Goal: Check status

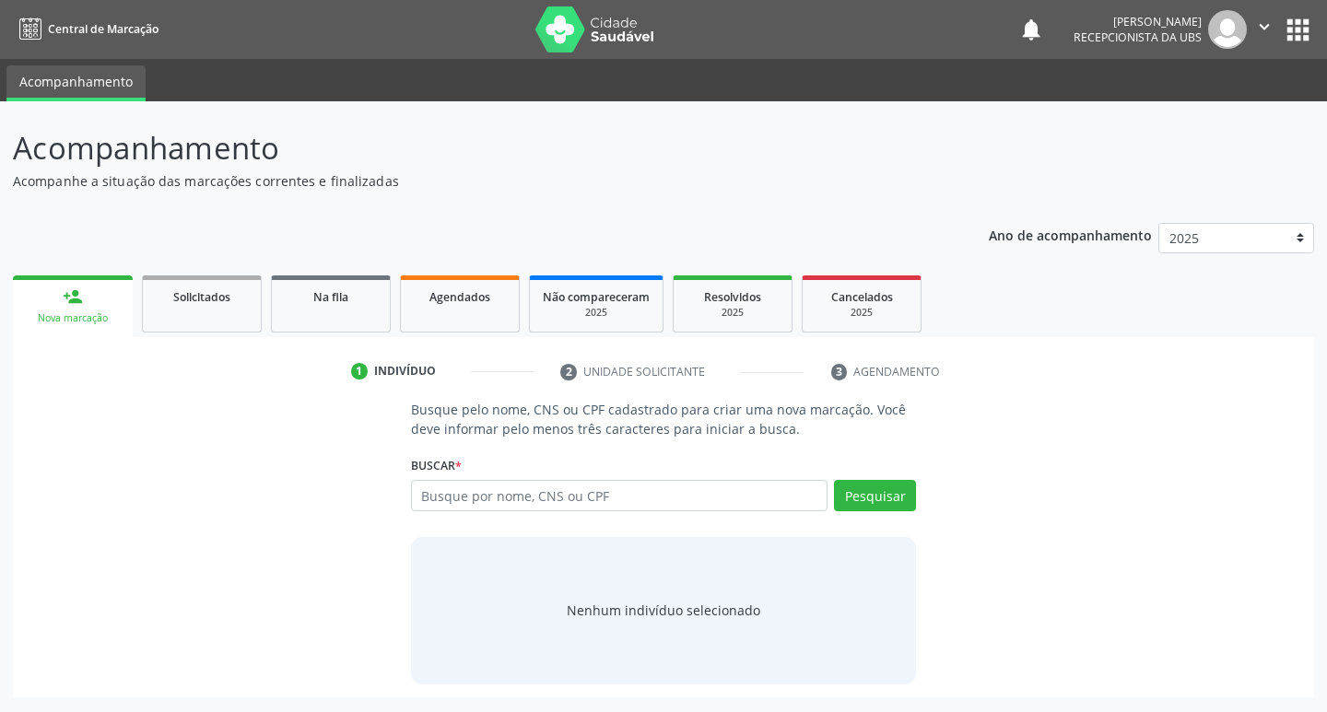
click at [497, 508] on input "text" at bounding box center [619, 495] width 417 height 31
type input "708206625031346"
click at [894, 503] on button "Pesquisar" at bounding box center [875, 495] width 82 height 31
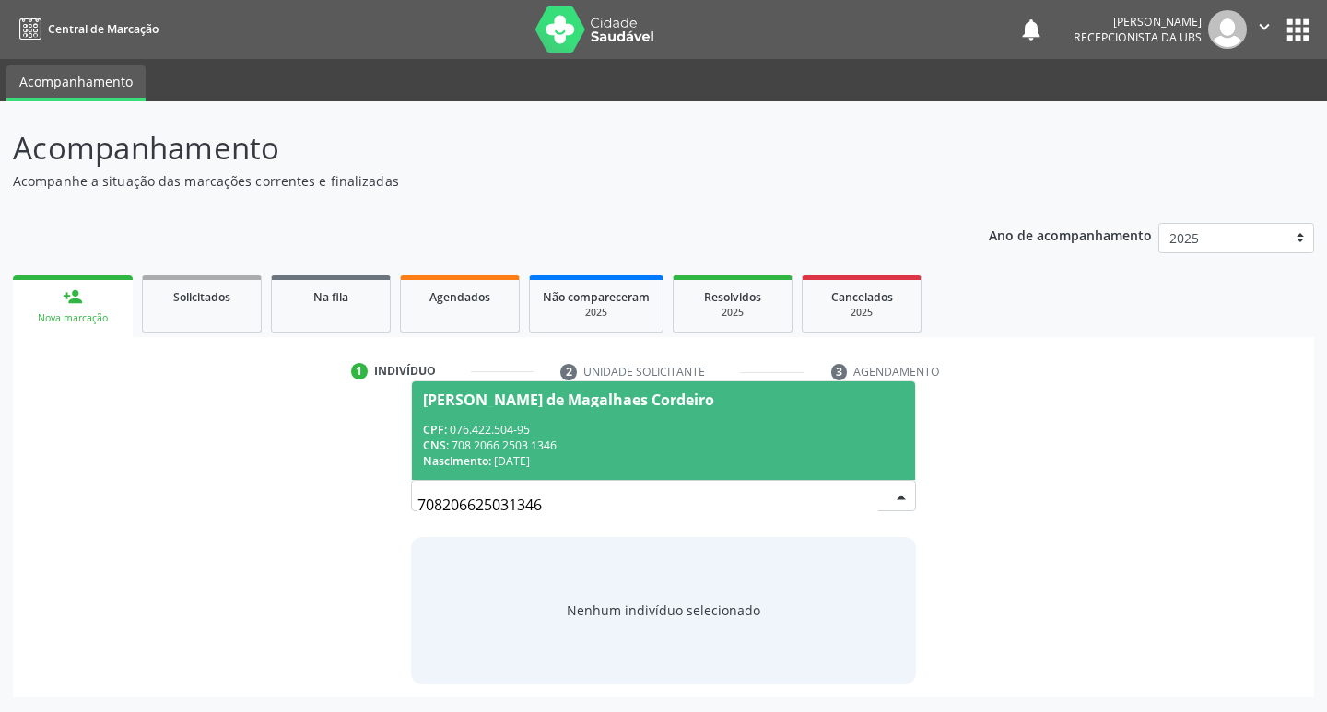
click at [476, 430] on div "CPF: 076.422.504-95" at bounding box center [664, 430] width 482 height 16
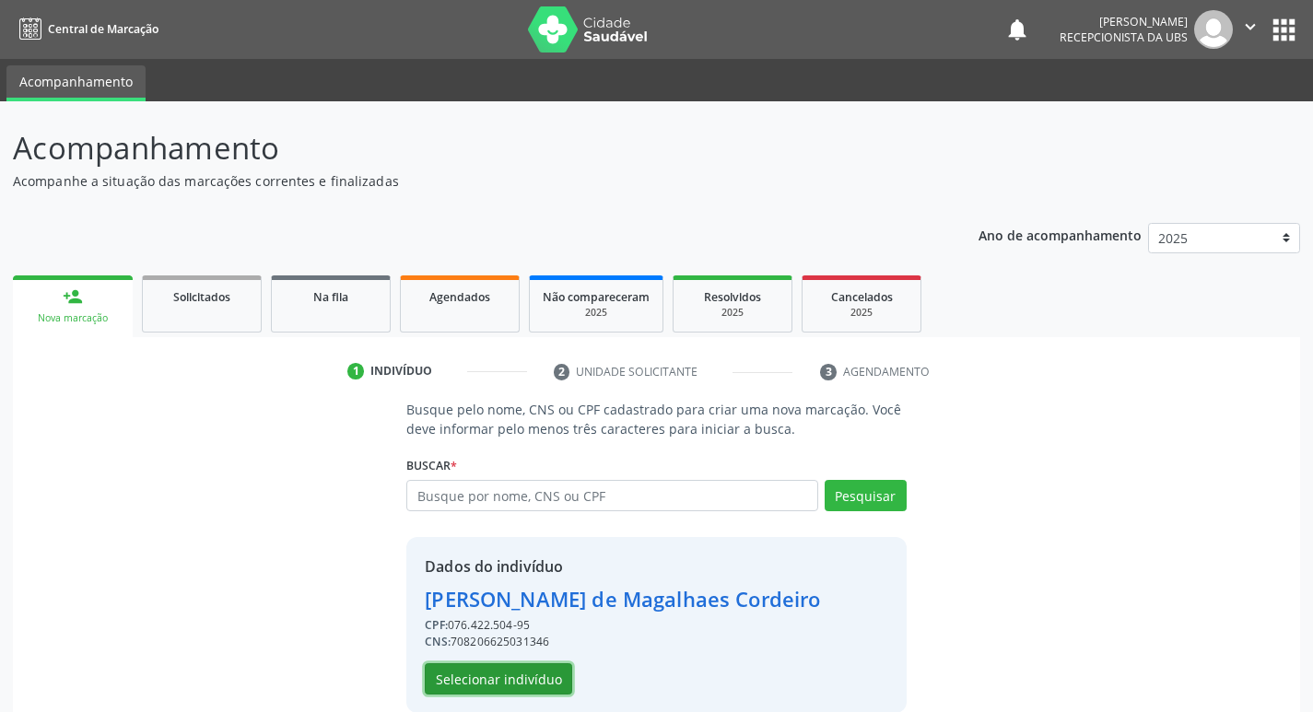
click at [476, 675] on button "Selecionar indivíduo" at bounding box center [498, 678] width 147 height 31
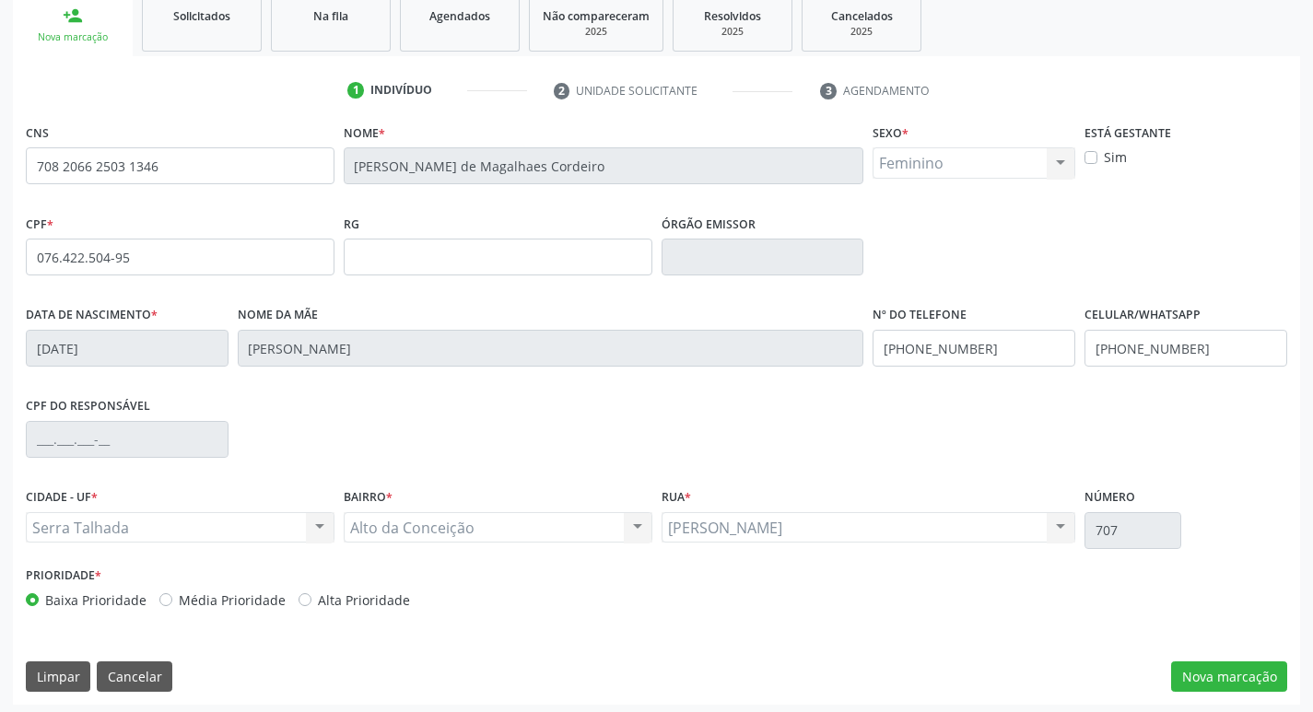
scroll to position [287, 0]
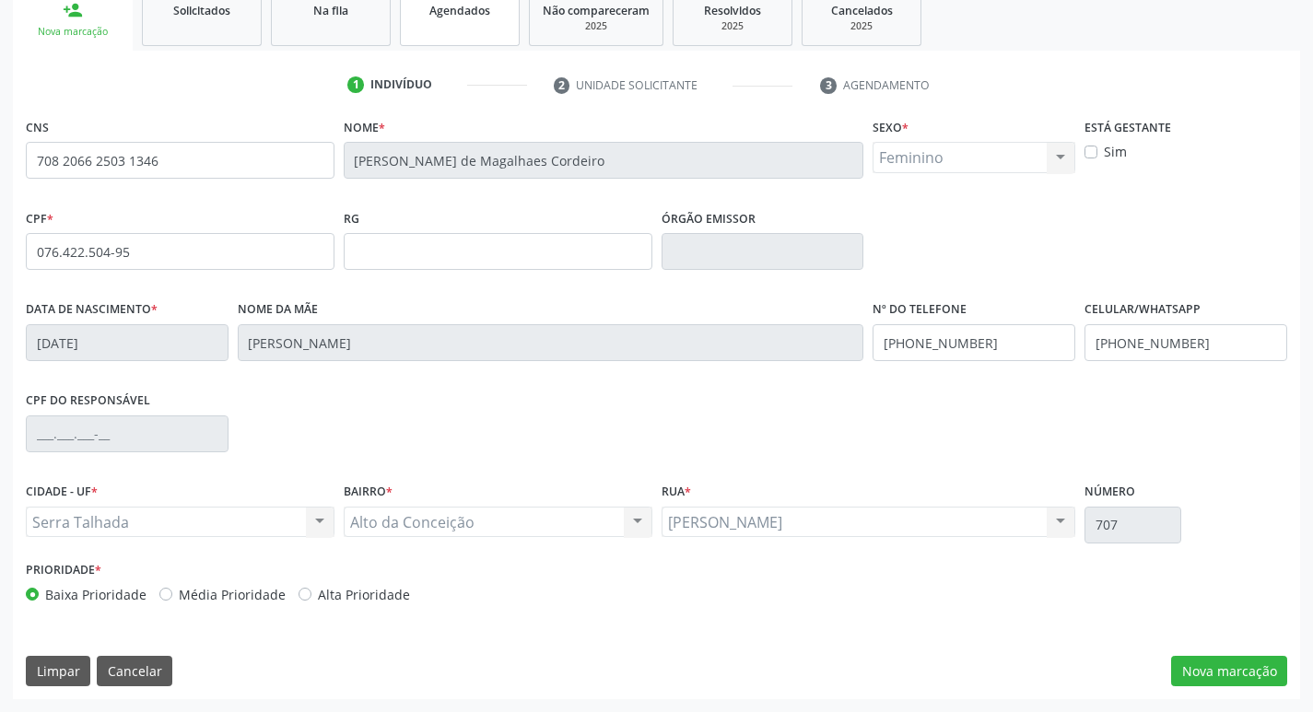
click at [489, 34] on link "Agendados" at bounding box center [460, 17] width 120 height 57
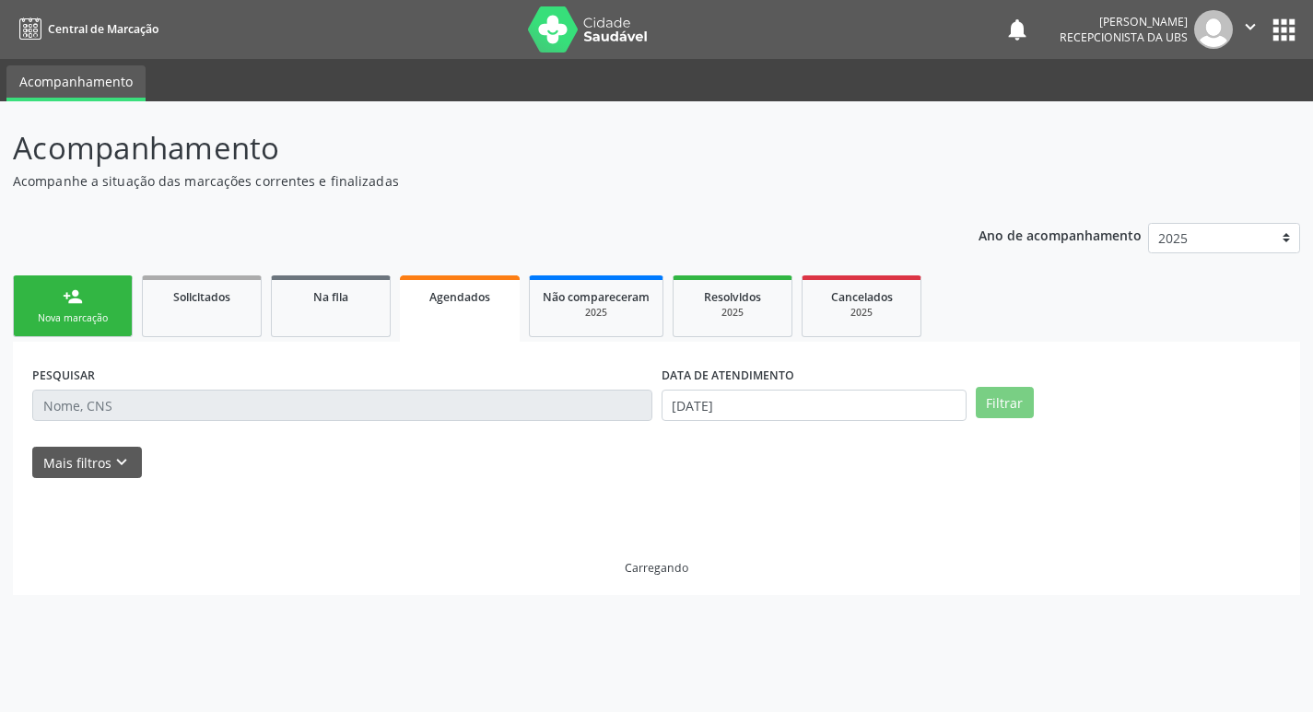
scroll to position [0, 0]
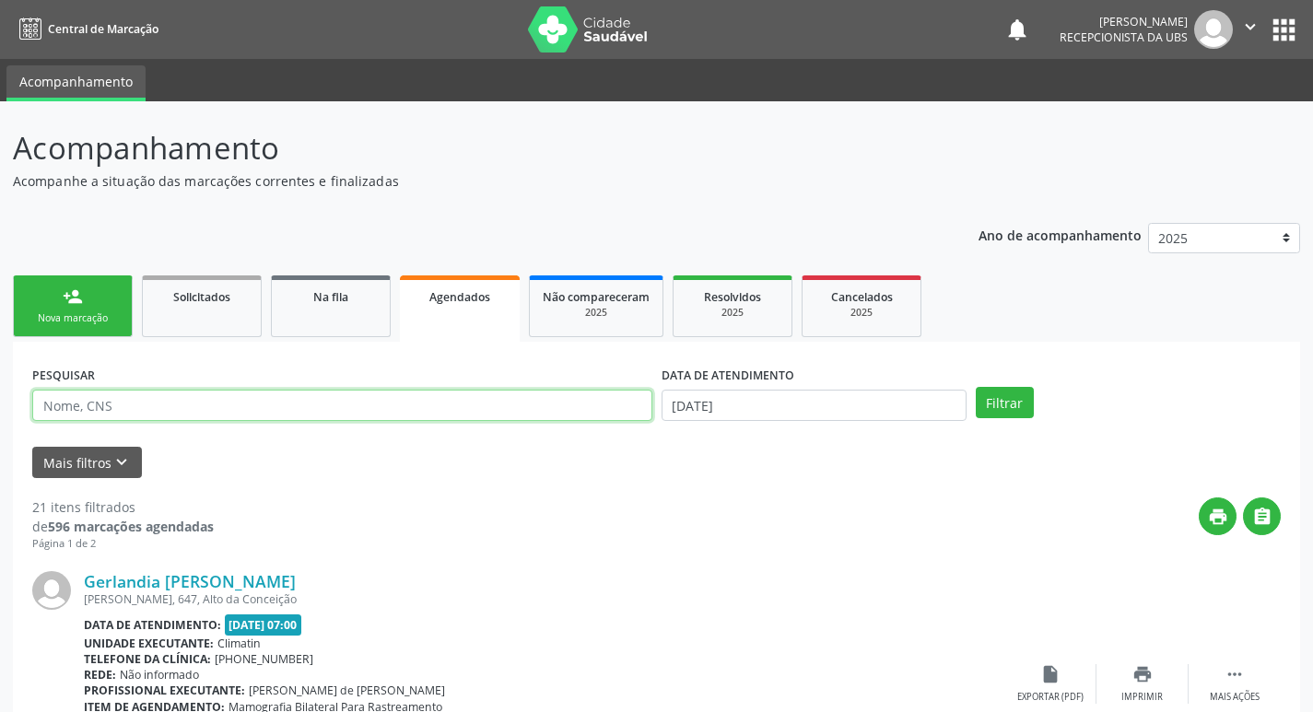
click at [198, 402] on input "text" at bounding box center [342, 405] width 620 height 31
type input "[PERSON_NAME]"
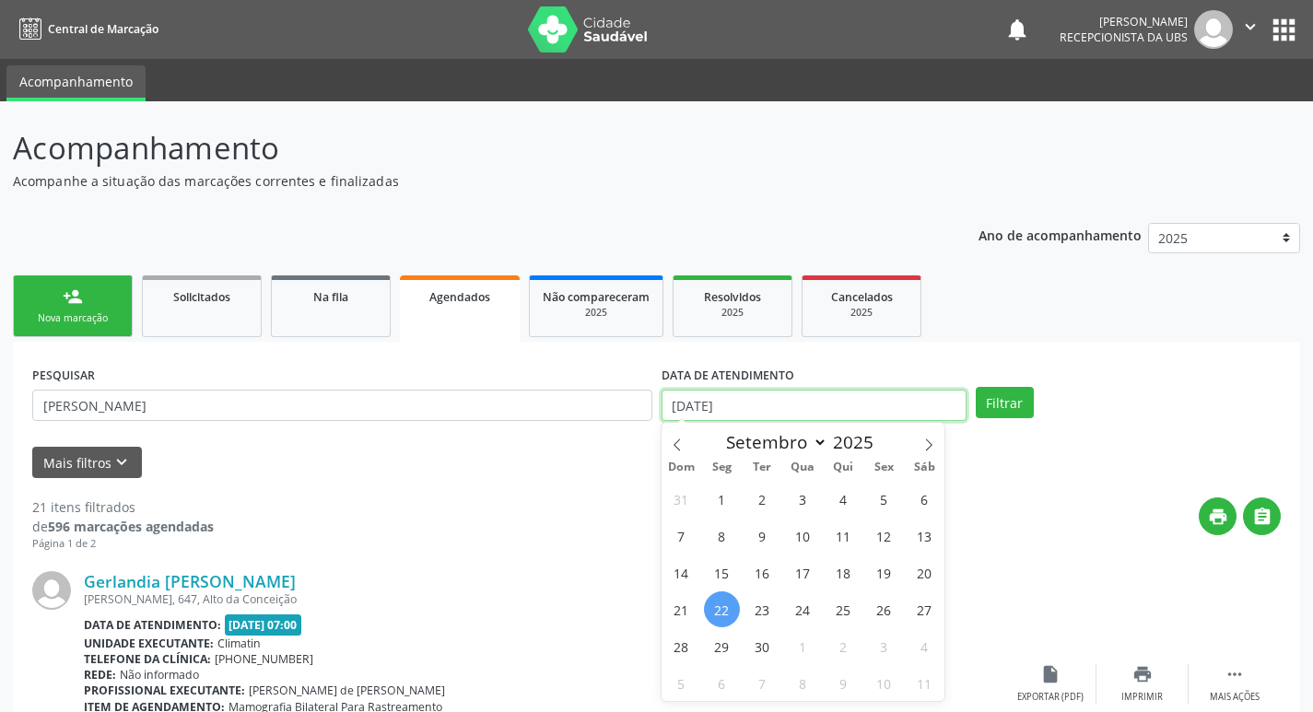
click at [770, 410] on input "[DATE]" at bounding box center [814, 405] width 305 height 31
click at [718, 611] on span "22" at bounding box center [722, 610] width 36 height 36
select select "8"
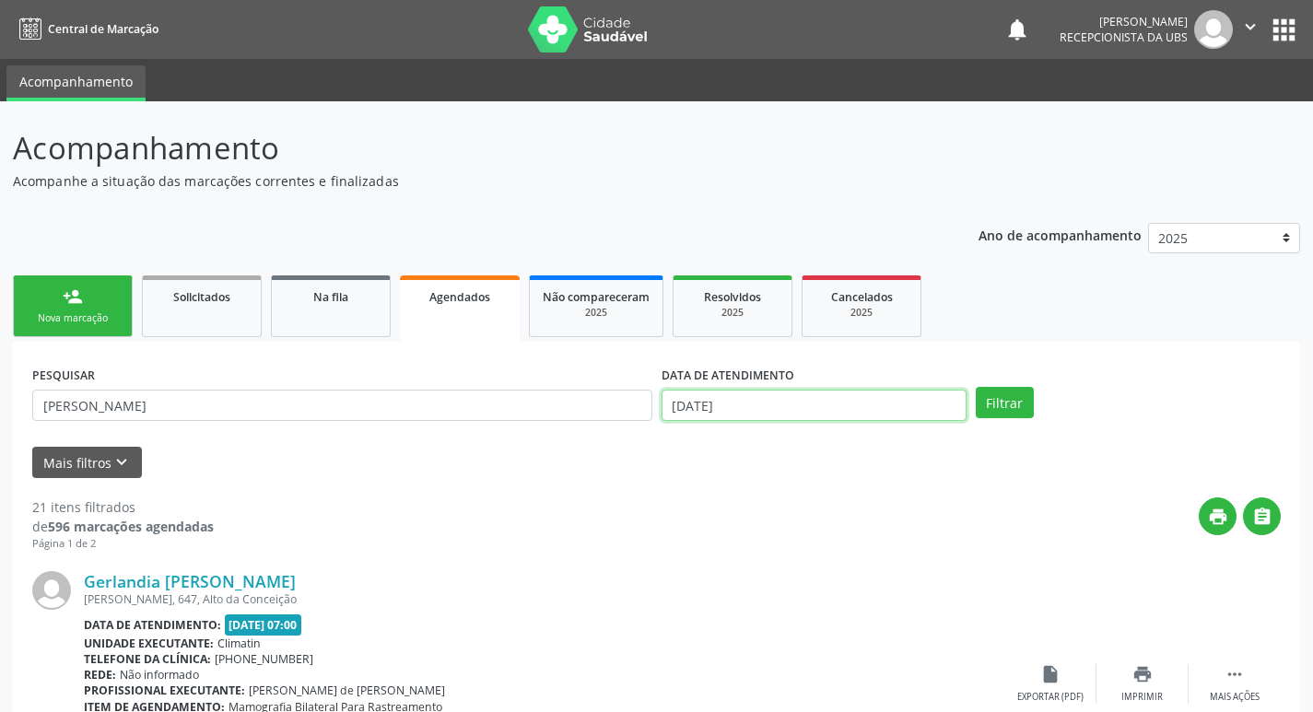
click at [714, 404] on input "[DATE]" at bounding box center [814, 405] width 305 height 31
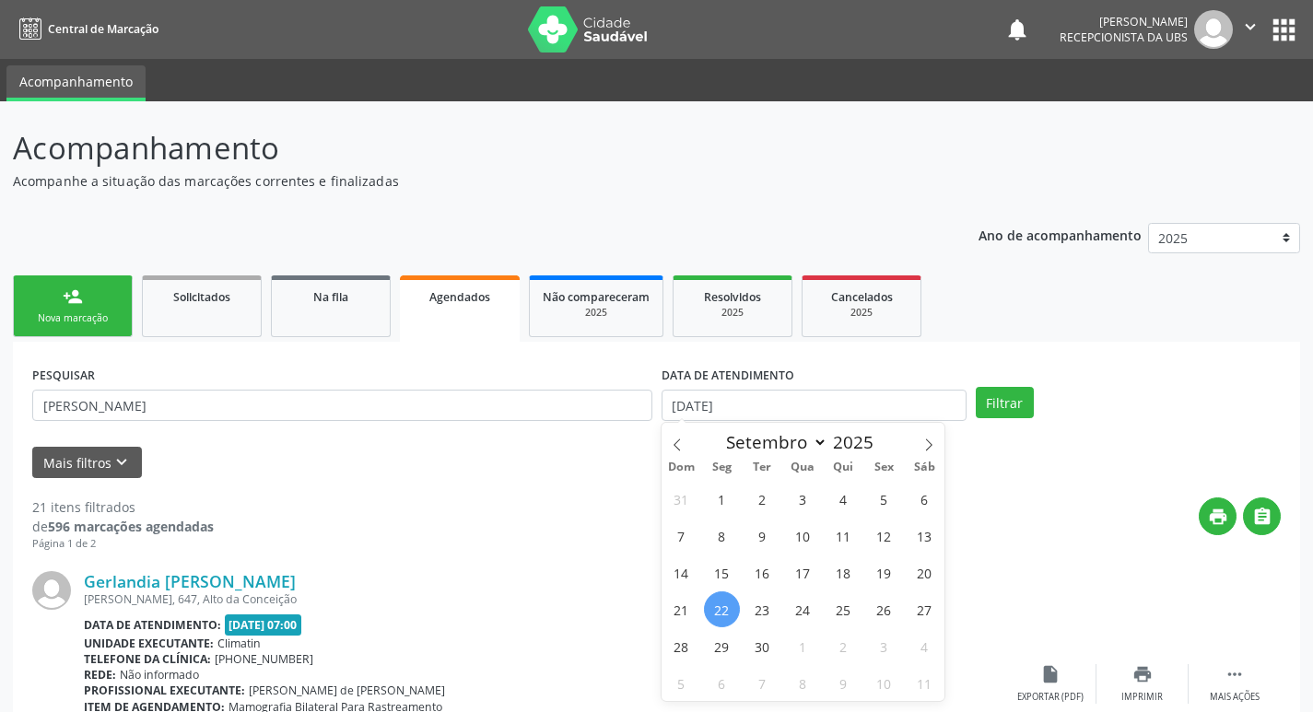
click at [716, 607] on span "22" at bounding box center [722, 610] width 36 height 36
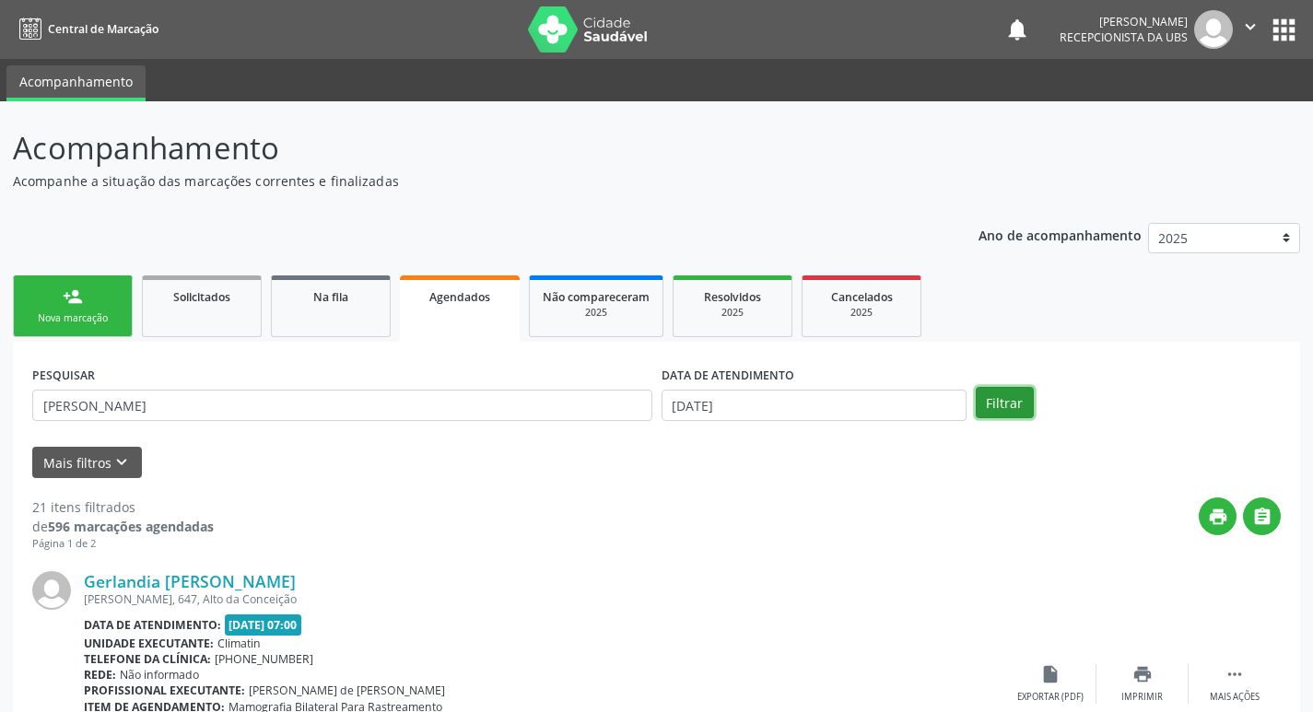
click at [1023, 412] on button "Filtrar" at bounding box center [1005, 402] width 58 height 31
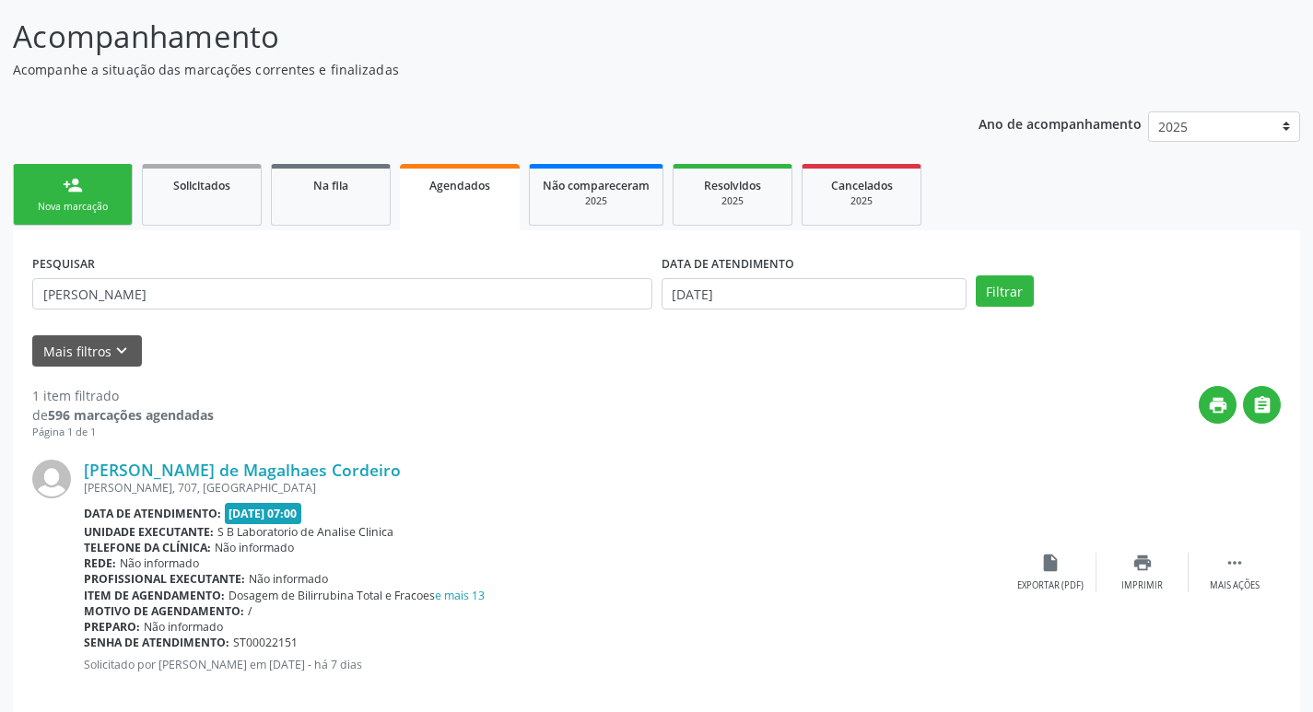
scroll to position [136, 0]
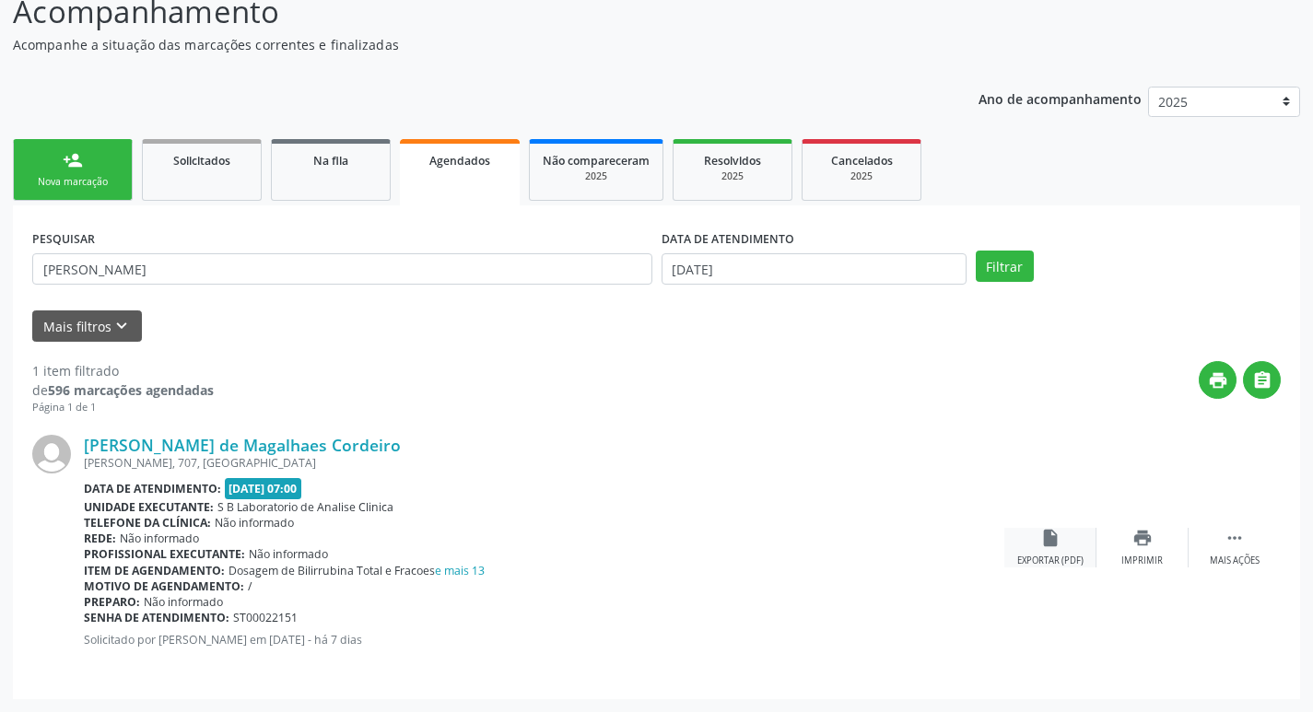
click at [1033, 541] on div "insert_drive_file Exportar (PDF)" at bounding box center [1050, 548] width 92 height 40
